Goal: Transaction & Acquisition: Purchase product/service

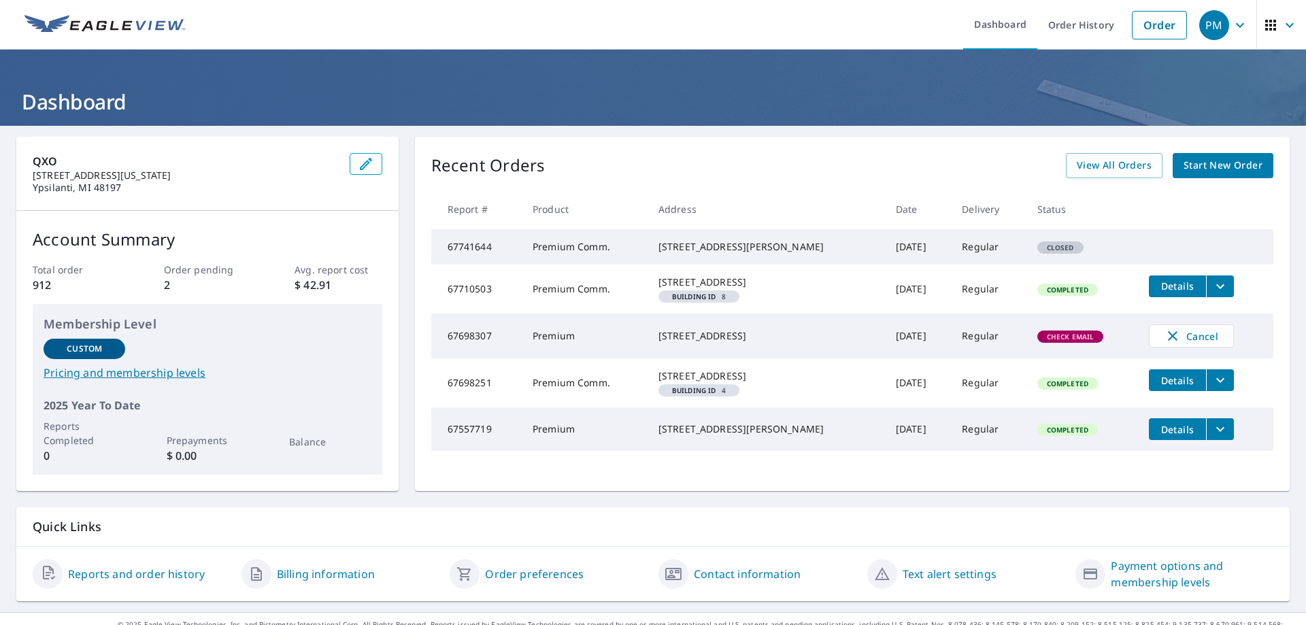
click at [757, 254] on div "[STREET_ADDRESS][PERSON_NAME]" at bounding box center [767, 247] width 216 height 14
drag, startPoint x: 664, startPoint y: 247, endPoint x: 752, endPoint y: 249, distance: 87.8
click at [752, 249] on td "[STREET_ADDRESS][PERSON_NAME]" at bounding box center [766, 246] width 237 height 35
copy div "[STREET_ADDRESS][PERSON_NAME]"
click at [1204, 169] on span "Start New Order" at bounding box center [1223, 165] width 79 height 17
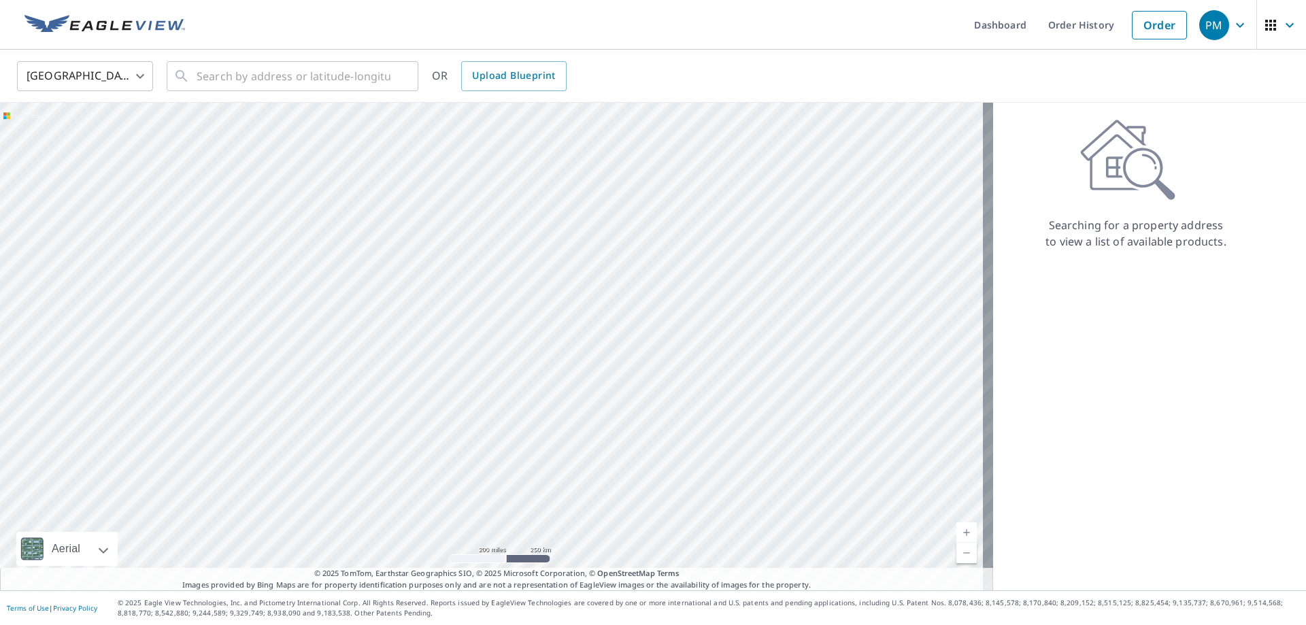
click at [337, 96] on div "United States [GEOGRAPHIC_DATA] ​ ​ OR Upload Blueprint" at bounding box center [653, 76] width 1306 height 53
click at [310, 84] on input "text" at bounding box center [294, 76] width 194 height 38
paste input "[STREET_ADDRESS][PERSON_NAME]"
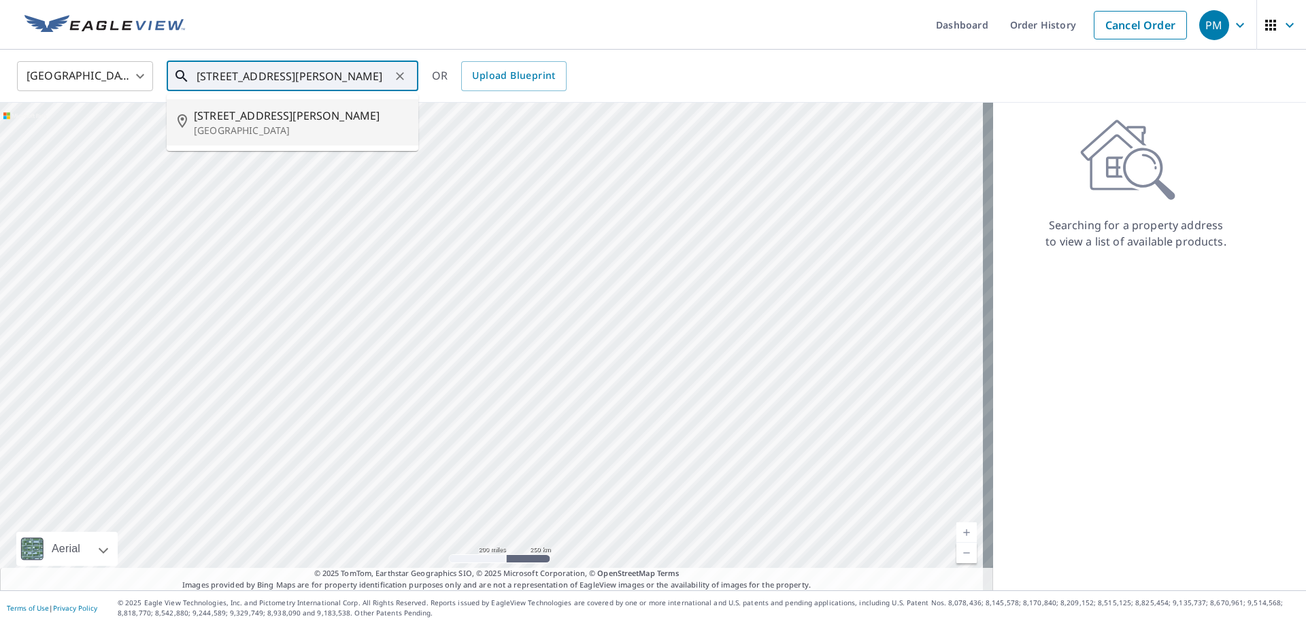
click at [280, 109] on span "[STREET_ADDRESS][PERSON_NAME]" at bounding box center [301, 116] width 214 height 16
type input "[STREET_ADDRESS][PERSON_NAME]"
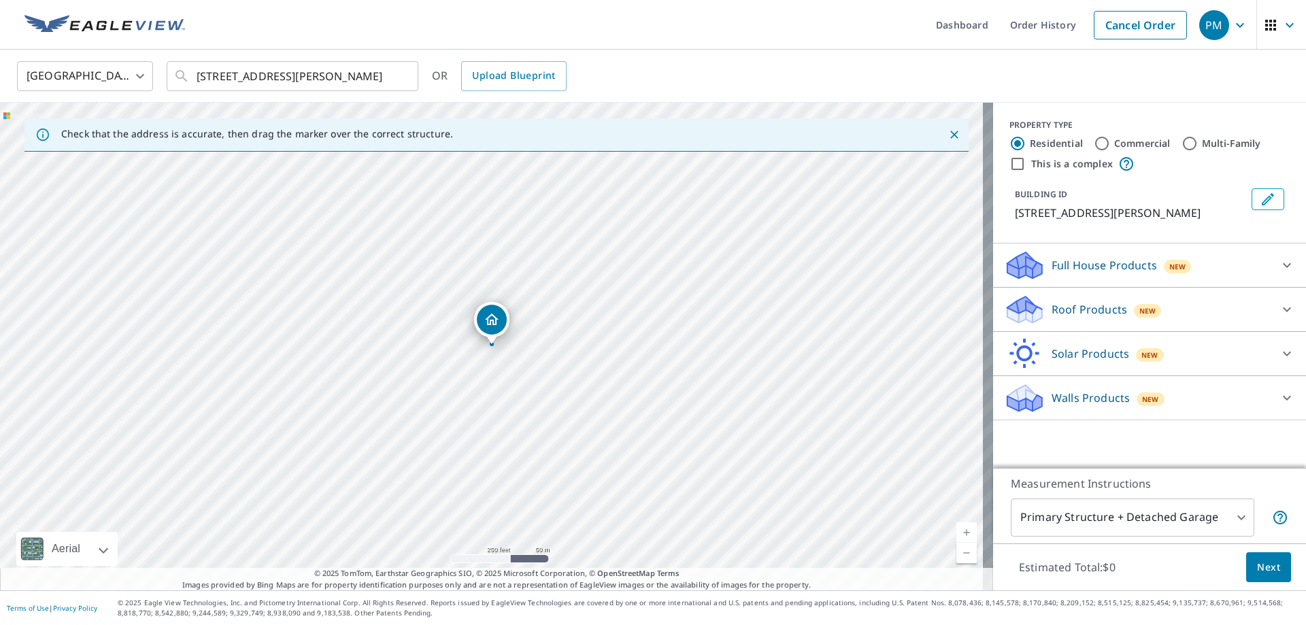
click at [1085, 309] on p "Roof Products" at bounding box center [1090, 309] width 76 height 16
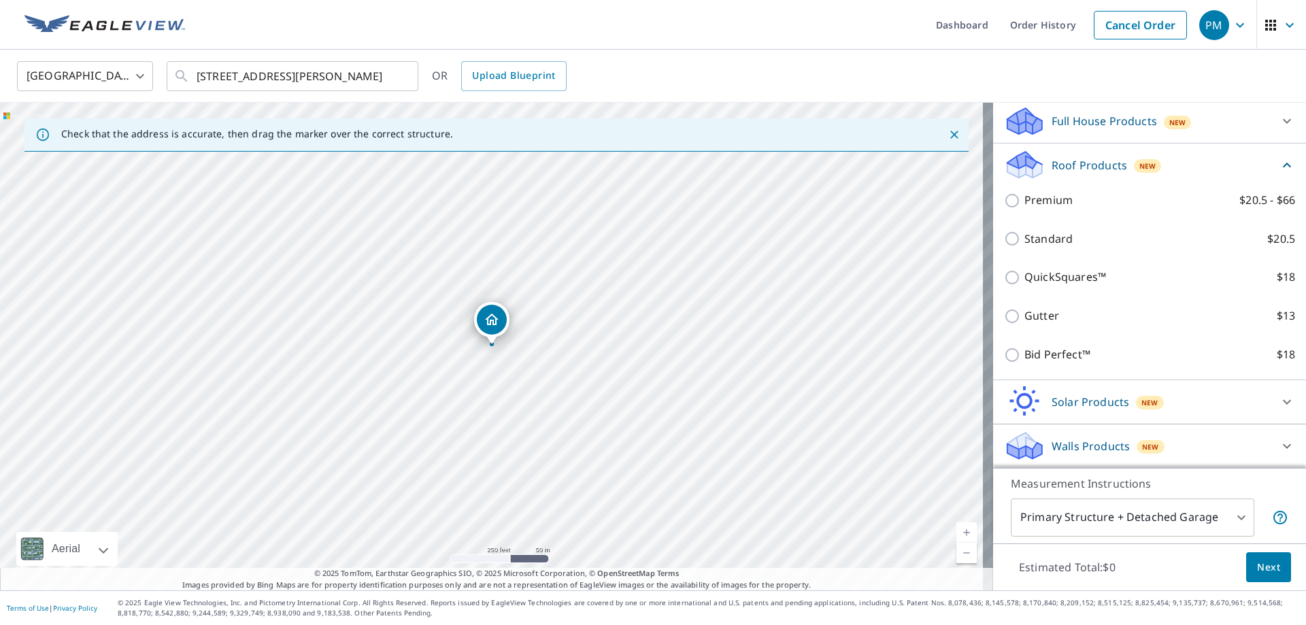
scroll to position [145, 0]
click at [1090, 116] on p "Full House Products" at bounding box center [1104, 120] width 105 height 16
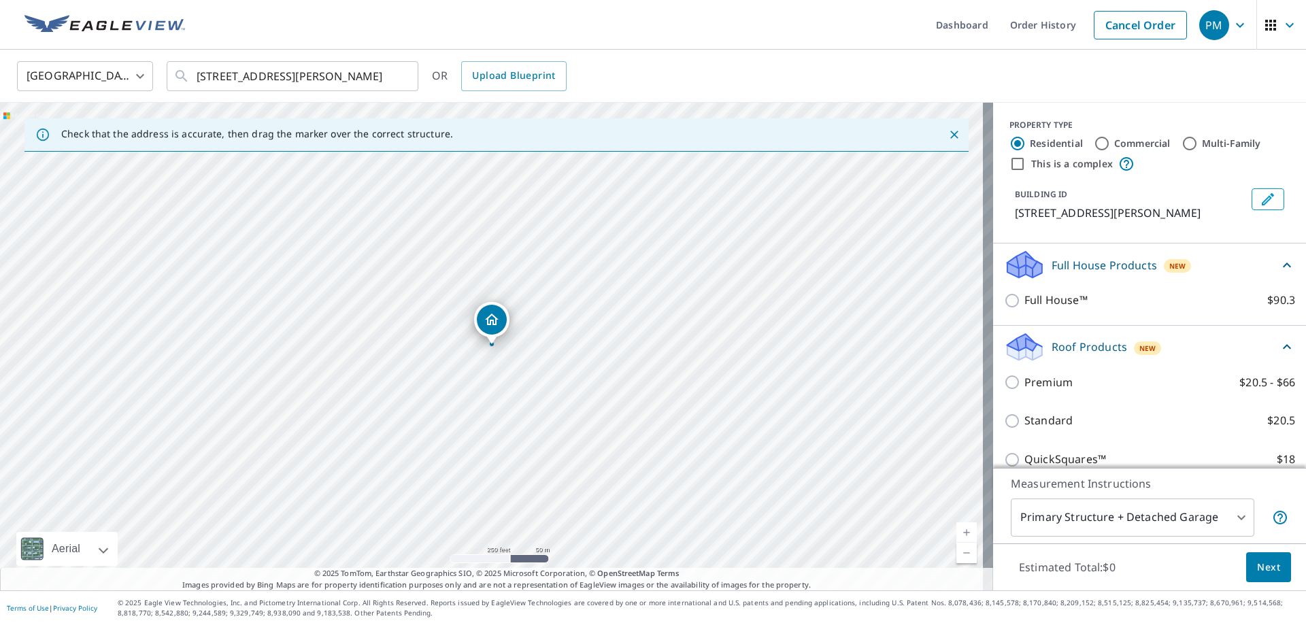
scroll to position [182, 0]
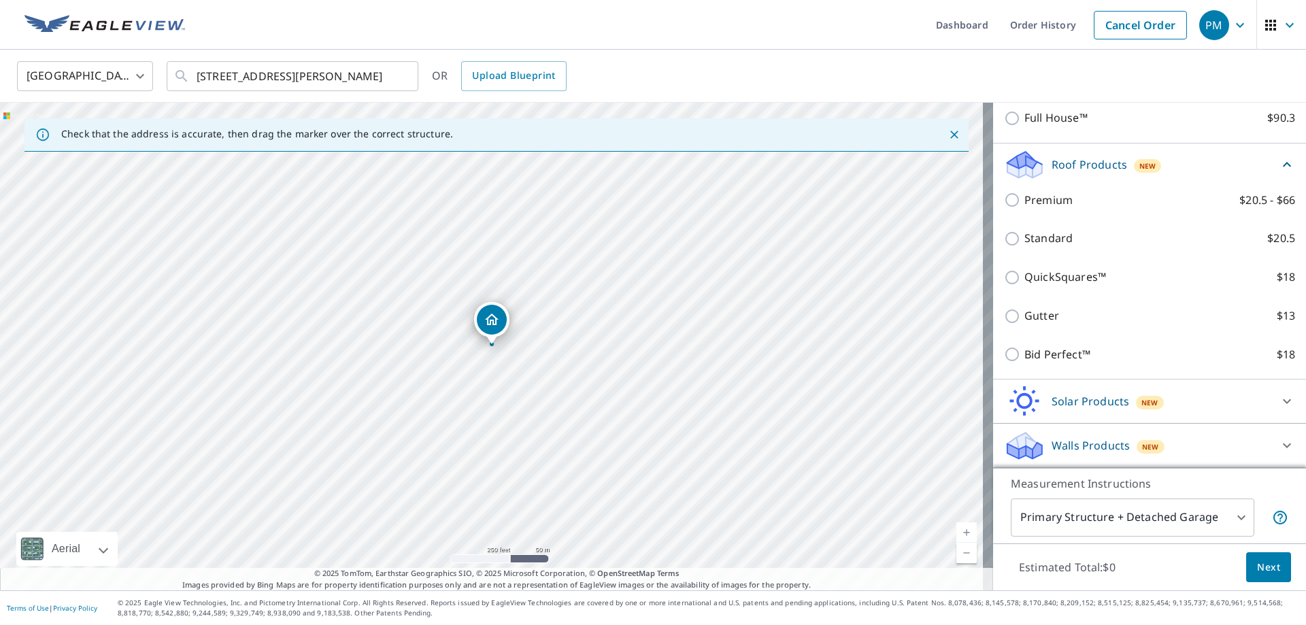
click at [1045, 434] on div "Walls Products New" at bounding box center [1137, 446] width 267 height 32
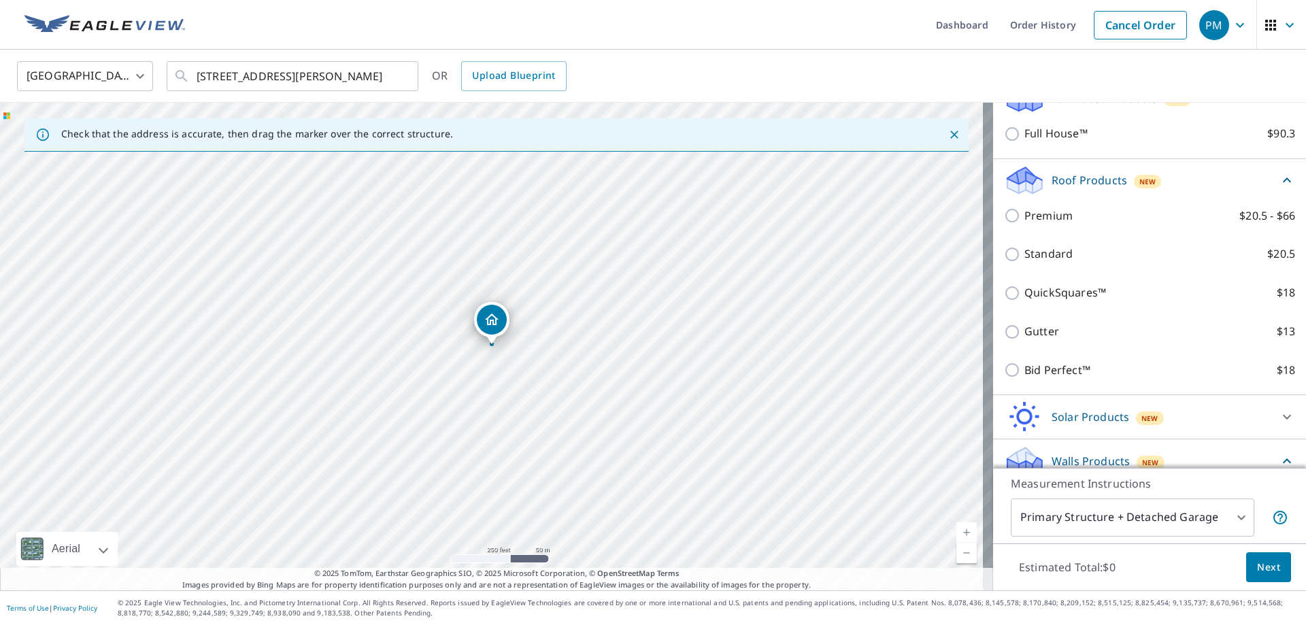
scroll to position [0, 0]
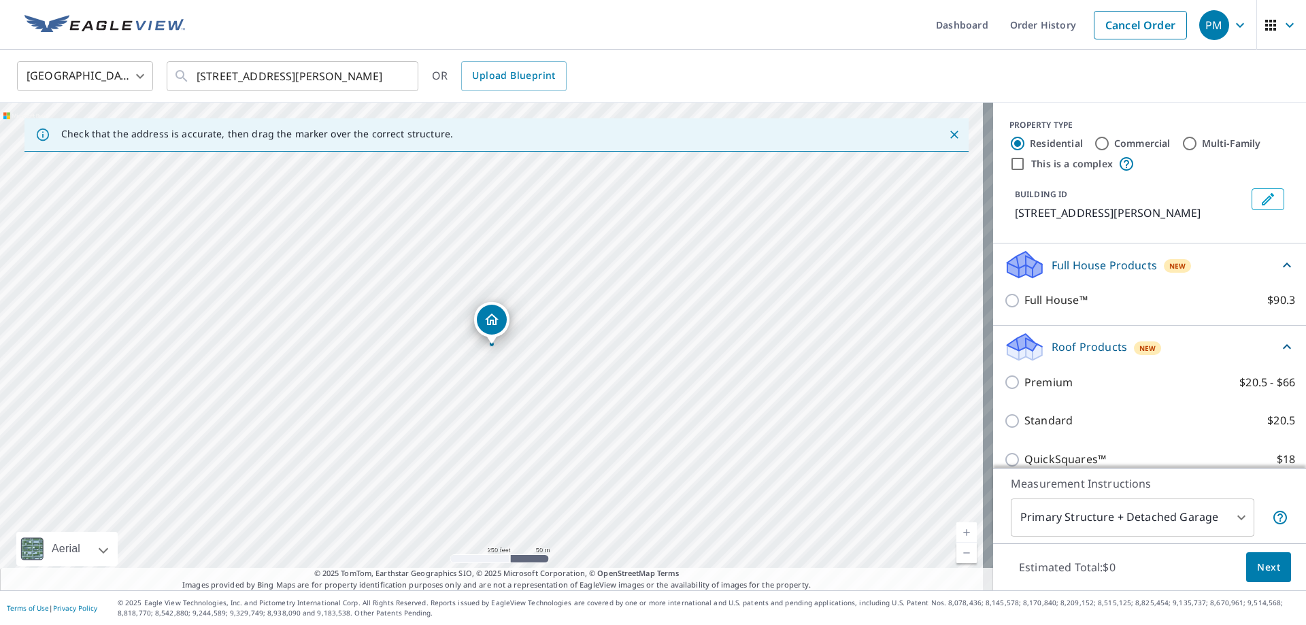
click at [1061, 254] on div "Full House Products New" at bounding box center [1141, 265] width 275 height 32
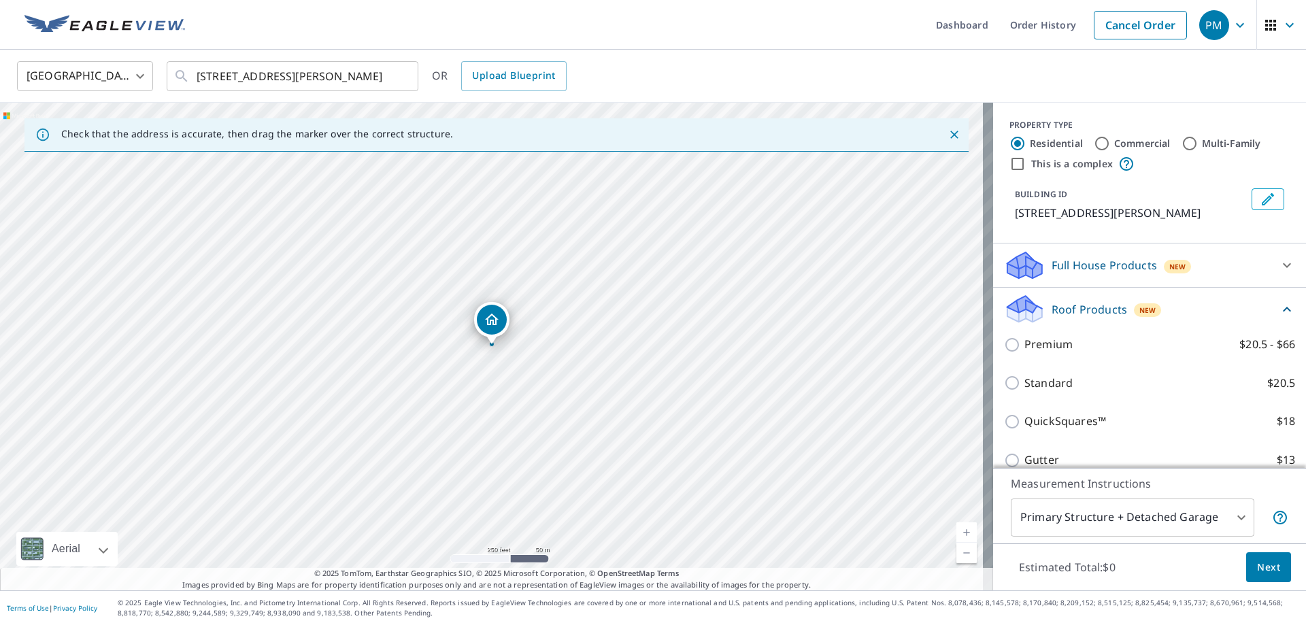
click at [1061, 254] on div "Full House Products New" at bounding box center [1137, 266] width 267 height 32
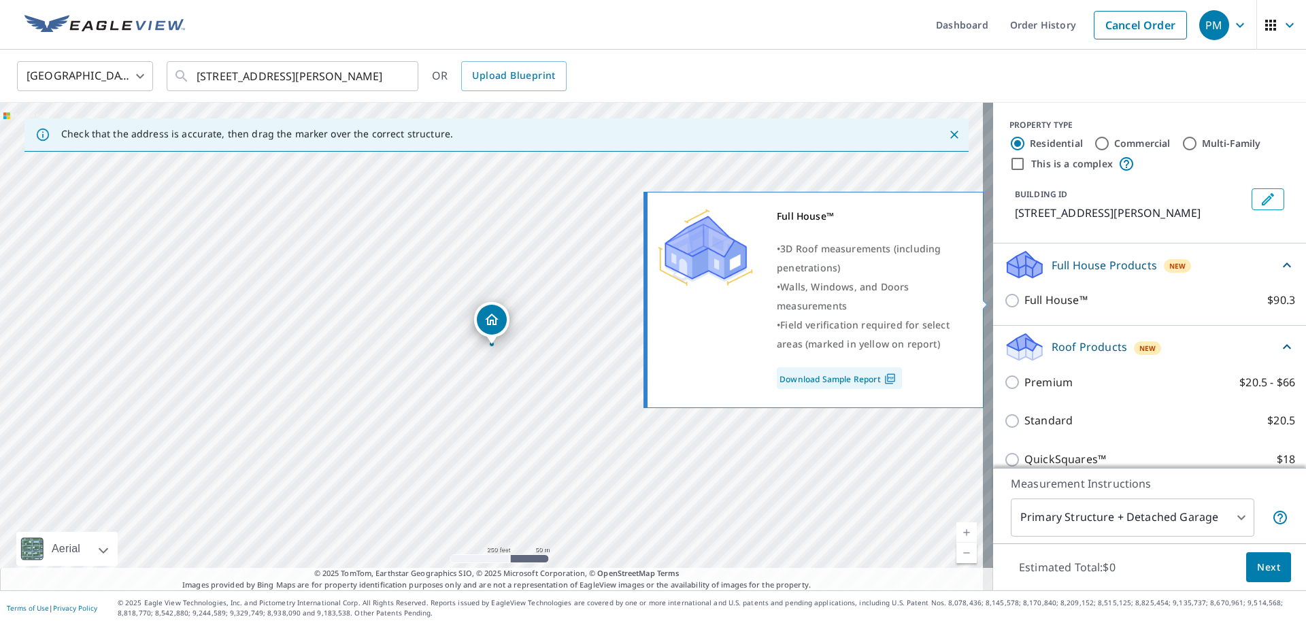
click at [1049, 306] on p "Full House™" at bounding box center [1056, 300] width 63 height 17
click at [1025, 306] on input "Full House™ $90.3" at bounding box center [1014, 301] width 20 height 16
checkbox input "true"
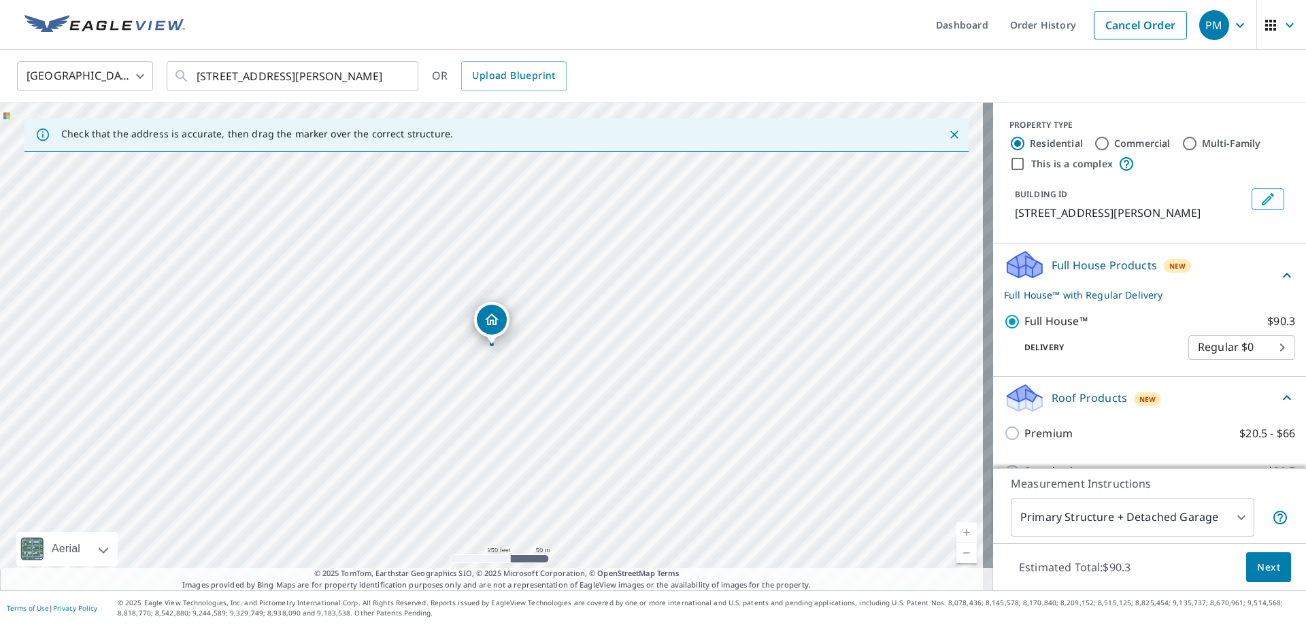
click at [1049, 306] on div "Full House™ $90.3 Delivery Regular $0 8 ​" at bounding box center [1149, 336] width 291 height 69
